Goal: Check status: Check status

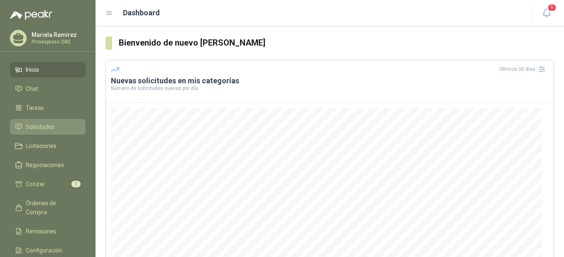
click at [43, 128] on span "Solicitudes" at bounding box center [40, 126] width 29 height 9
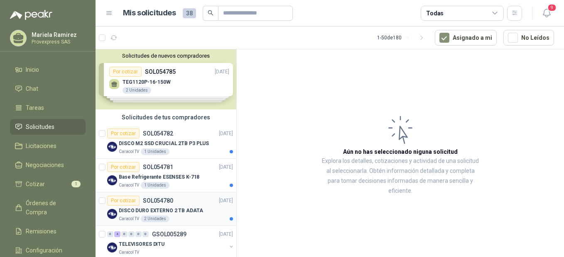
click at [124, 199] on div "Por cotizar" at bounding box center [123, 201] width 32 height 10
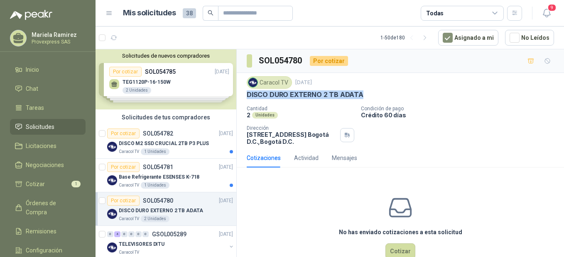
drag, startPoint x: 369, startPoint y: 93, endPoint x: 244, endPoint y: 99, distance: 124.6
click at [244, 99] on div "Caracol TV [DATE] DISCO DURO EXTERNO 2 TB ADATA Cantidad 2 Unidades Condición d…" at bounding box center [400, 111] width 327 height 76
drag, startPoint x: 244, startPoint y: 99, endPoint x: 278, endPoint y: 96, distance: 33.8
copy p "DISCO DURO EXTERNO 2 TB ADATA"
click at [116, 163] on div "Por cotizar" at bounding box center [123, 167] width 32 height 10
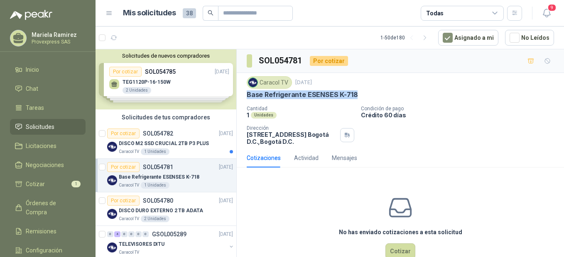
drag, startPoint x: 357, startPoint y: 93, endPoint x: 245, endPoint y: 96, distance: 112.5
click at [245, 96] on div "Caracol TV [DATE] Base Refrigerante ESENSES K-718 Cantidad 1 Unidades Condición…" at bounding box center [400, 111] width 327 height 76
drag, startPoint x: 245, startPoint y: 96, endPoint x: 260, endPoint y: 94, distance: 15.1
copy p "Base Refrigerante ESENSES K-718"
click at [124, 135] on div "Por cotizar" at bounding box center [123, 134] width 32 height 10
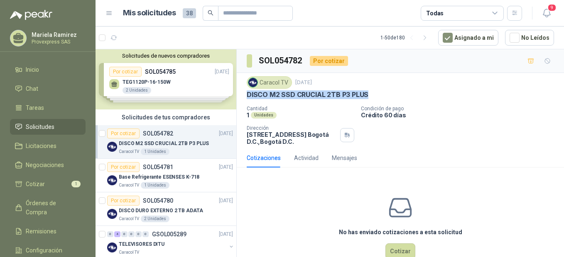
drag, startPoint x: 373, startPoint y: 92, endPoint x: 248, endPoint y: 100, distance: 125.2
click at [248, 100] on div "Caracol TV [DATE] DISCO M2 SSD CRUCIAL 2TB P3 PLUS Cantidad 1 Unidades Condició…" at bounding box center [399, 110] width 307 height 69
drag, startPoint x: 248, startPoint y: 100, endPoint x: 293, endPoint y: 93, distance: 46.1
copy p "DISCO M2 SSD CRUCIAL 2TB P3 PLUS"
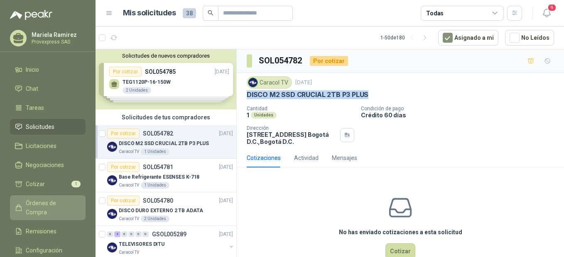
click at [49, 204] on span "Órdenes de Compra" at bounding box center [52, 208] width 52 height 18
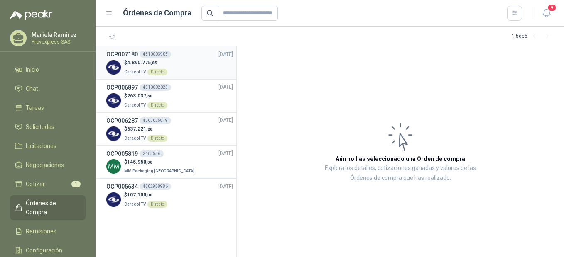
click at [156, 71] on div "Directo" at bounding box center [157, 72] width 20 height 7
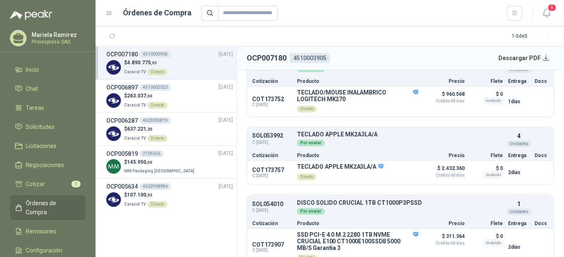
scroll to position [188, 0]
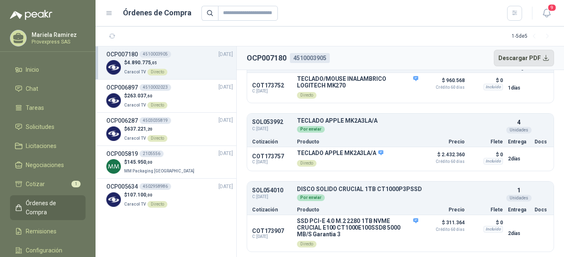
click at [545, 57] on button "Descargar PDF" at bounding box center [523, 58] width 61 height 17
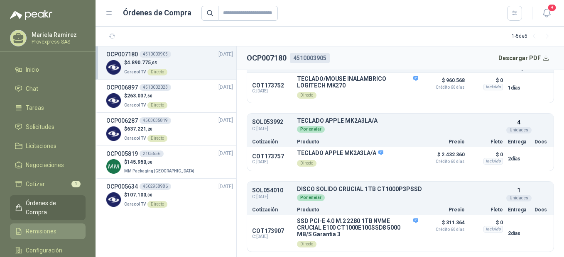
click at [42, 227] on span "Remisiones" at bounding box center [41, 231] width 31 height 9
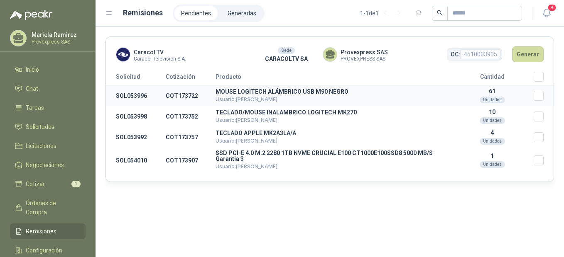
click at [492, 95] on td "61 Unidades" at bounding box center [491, 95] width 83 height 21
click at [529, 55] on button "Generar" at bounding box center [528, 54] width 32 height 16
click at [476, 48] on div "OC: 4510003905" at bounding box center [474, 54] width 55 height 12
click at [478, 48] on div "OC: 4510003905" at bounding box center [474, 54] width 55 height 12
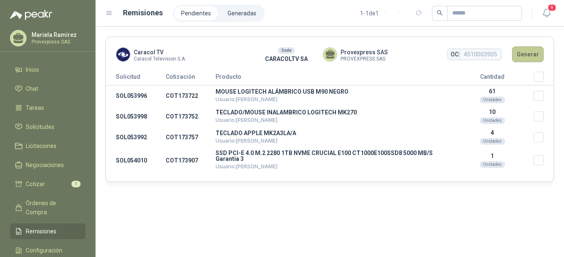
click at [526, 54] on button "Generar" at bounding box center [528, 54] width 32 height 16
click at [137, 12] on h1 "Remisiones" at bounding box center [143, 13] width 40 height 12
click at [232, 14] on li "Generadas" at bounding box center [242, 13] width 42 height 14
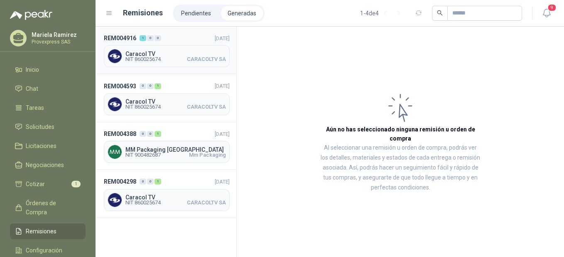
click at [137, 53] on span "Caracol TV" at bounding box center [175, 54] width 100 height 6
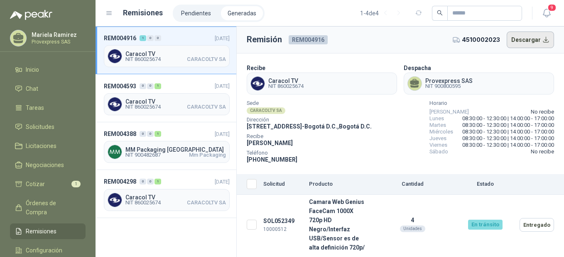
click at [525, 40] on button "Descargar" at bounding box center [530, 40] width 48 height 17
click at [532, 41] on button "Descargar" at bounding box center [530, 40] width 48 height 17
click at [527, 42] on button "Descargar" at bounding box center [530, 40] width 48 height 17
click at [546, 39] on button "Descargar" at bounding box center [530, 40] width 48 height 17
click at [524, 78] on div "Provexpress SAS NIT 900800595" at bounding box center [478, 84] width 150 height 22
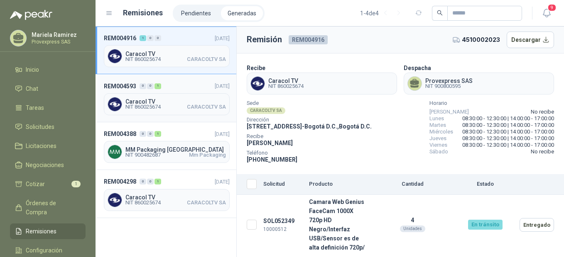
click at [138, 102] on span "Caracol TV" at bounding box center [175, 102] width 100 height 6
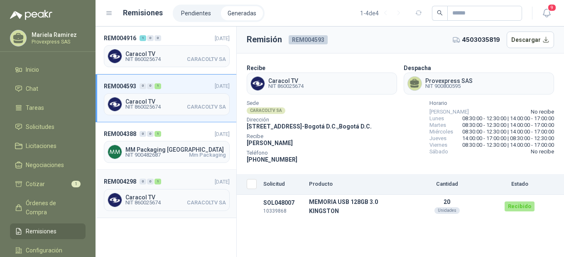
click at [135, 201] on span "NIT 860025674" at bounding box center [142, 202] width 35 height 5
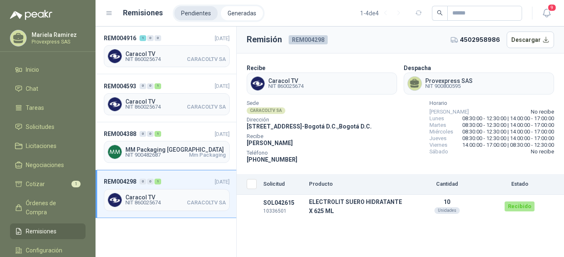
click at [188, 13] on li "Pendientes" at bounding box center [195, 13] width 43 height 14
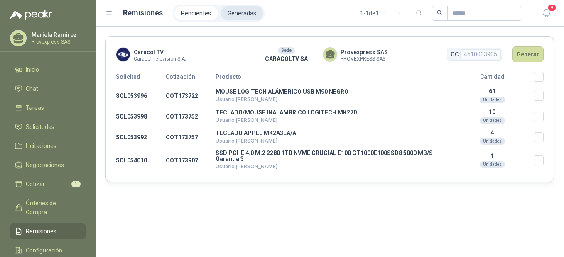
click at [242, 14] on li "Generadas" at bounding box center [242, 13] width 42 height 14
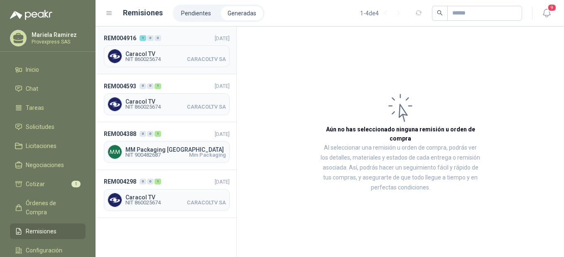
click at [139, 53] on span "Caracol TV" at bounding box center [175, 54] width 100 height 6
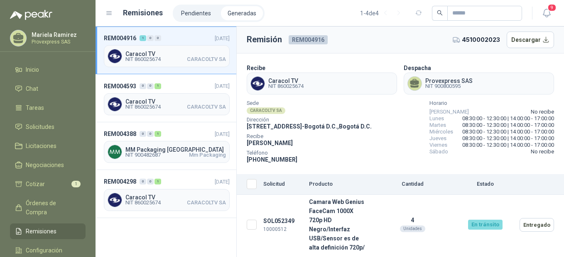
click at [129, 12] on h1 "Remisiones" at bounding box center [143, 13] width 40 height 12
click at [139, 14] on h1 "Remisiones" at bounding box center [143, 13] width 40 height 12
click at [30, 227] on span "Remisiones" at bounding box center [41, 231] width 31 height 9
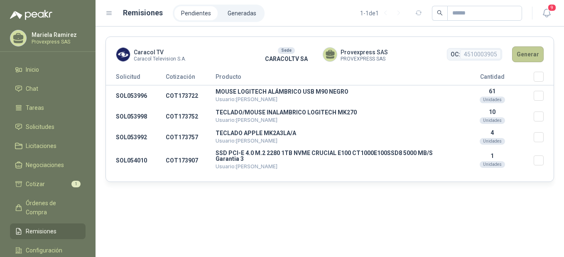
click at [536, 55] on button "Generar" at bounding box center [528, 54] width 32 height 16
click at [527, 54] on button "Generar" at bounding box center [528, 54] width 32 height 16
click at [365, 54] on span "Provexpress SAS" at bounding box center [363, 52] width 47 height 9
click at [287, 52] on div "Sede" at bounding box center [286, 50] width 17 height 7
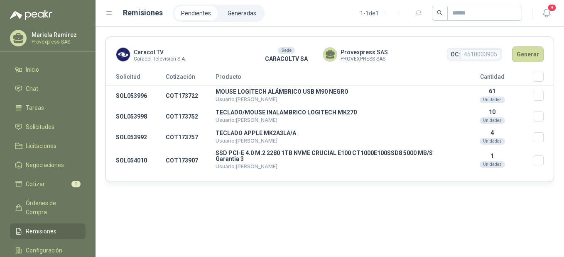
click at [488, 51] on span "4510003905" at bounding box center [480, 54] width 41 height 10
click at [239, 12] on li "Generadas" at bounding box center [242, 13] width 42 height 14
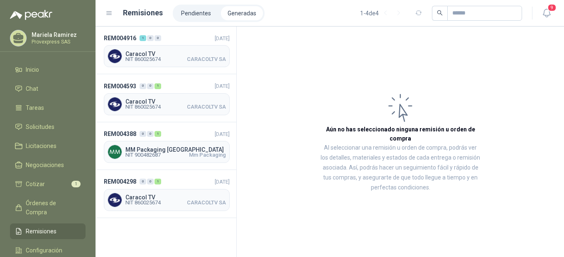
click at [30, 227] on span "Remisiones" at bounding box center [41, 231] width 31 height 9
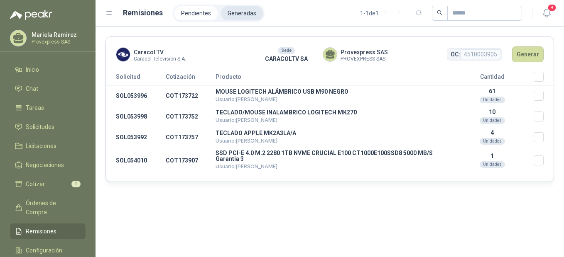
click at [243, 13] on li "Generadas" at bounding box center [242, 13] width 42 height 14
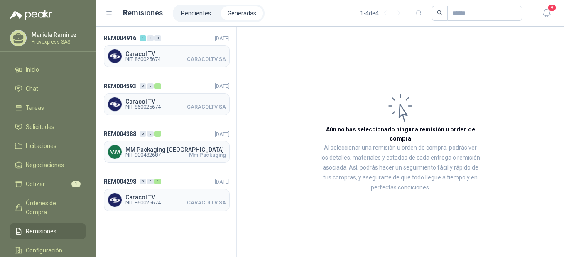
click at [148, 15] on h1 "Remisiones" at bounding box center [143, 13] width 40 height 12
click at [237, 11] on li "Generadas" at bounding box center [242, 13] width 42 height 14
click at [239, 13] on li "Generadas" at bounding box center [242, 13] width 42 height 14
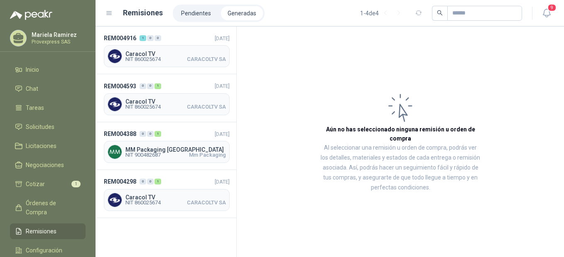
click at [148, 14] on h1 "Remisiones" at bounding box center [143, 13] width 40 height 12
